Goal: Transaction & Acquisition: Obtain resource

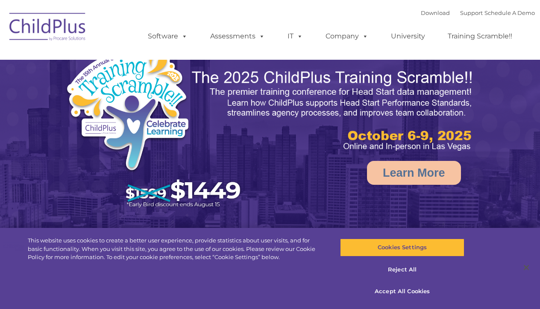
select select "MEDIUM"
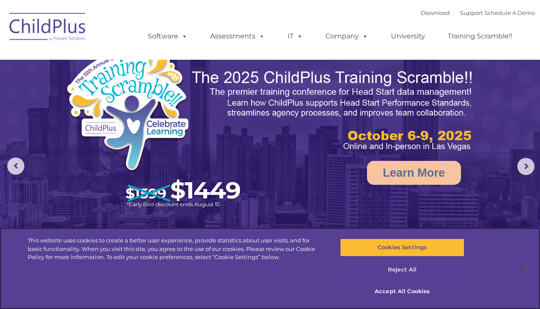
click at [406, 273] on button "Reject All" at bounding box center [402, 270] width 124 height 18
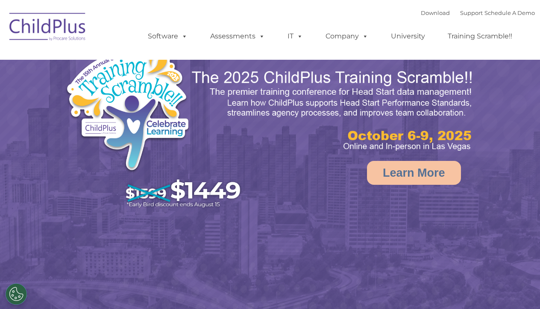
select select "MEDIUM"
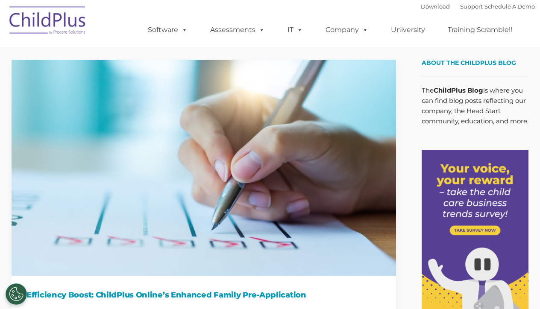
click at [414, 93] on div "About the ChildPlus Blog The ChildPlus Blog is where you can find blog posts re…" at bounding box center [469, 93] width 120 height 67
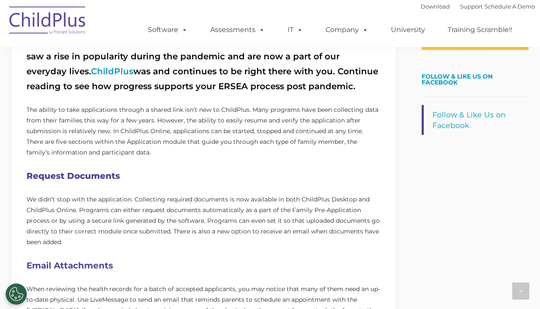
scroll to position [321, 0]
click at [91, 72] on link "ChildPlus" at bounding box center [112, 71] width 42 height 10
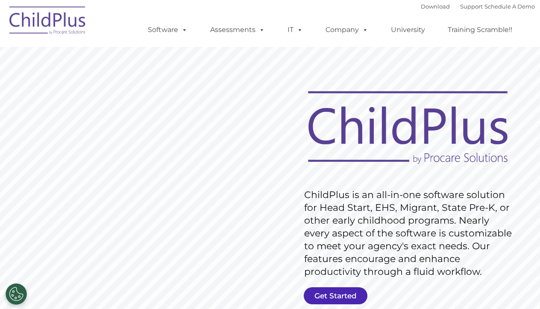
click at [344, 301] on link "Get Started" at bounding box center [336, 296] width 64 height 17
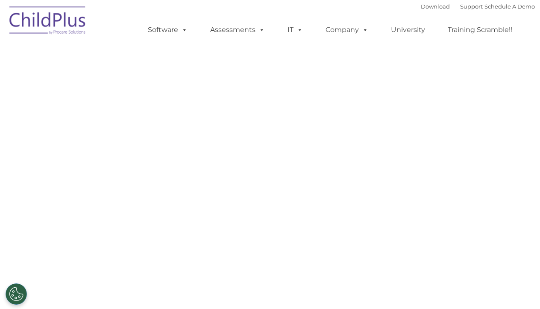
select select "MEDIUM"
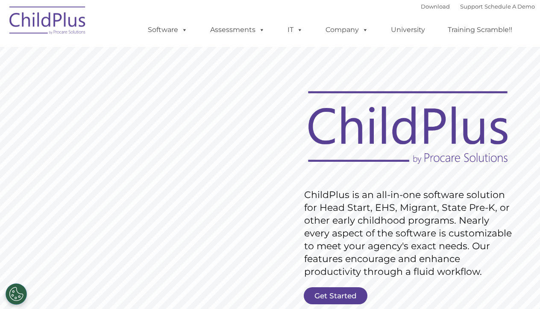
click at [369, 61] on rs-slide "Request Pricing ChildPlus is an all-in-one software solution for Head Start, EH…" at bounding box center [270, 222] width 540 height 385
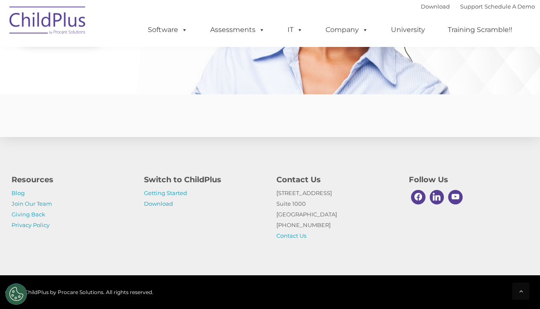
scroll to position [2097, 0]
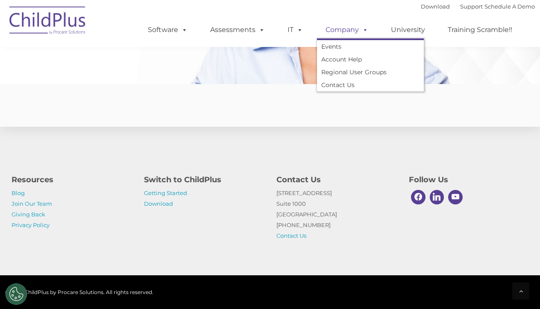
click at [365, 28] on span at bounding box center [363, 30] width 9 height 8
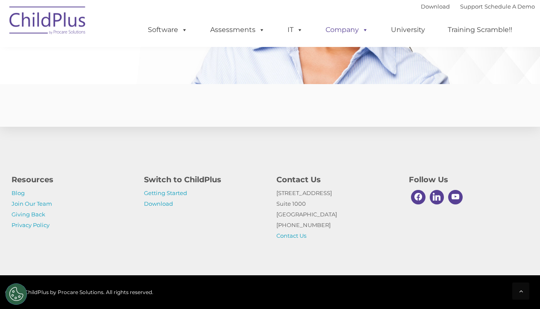
click at [365, 28] on span at bounding box center [363, 30] width 9 height 8
